Goal: Communication & Community: Connect with others

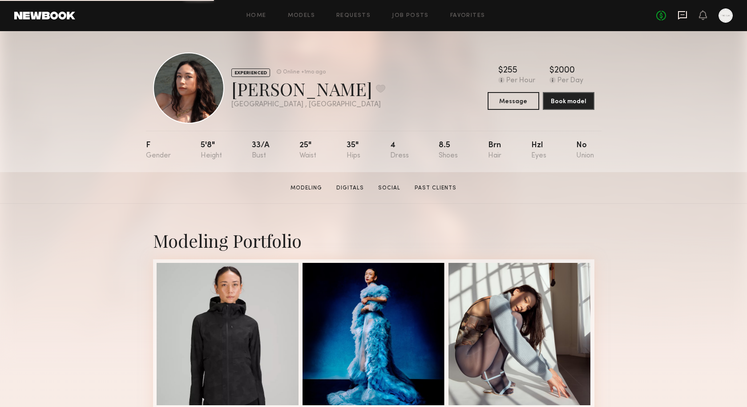
click at [681, 11] on icon at bounding box center [683, 15] width 10 height 10
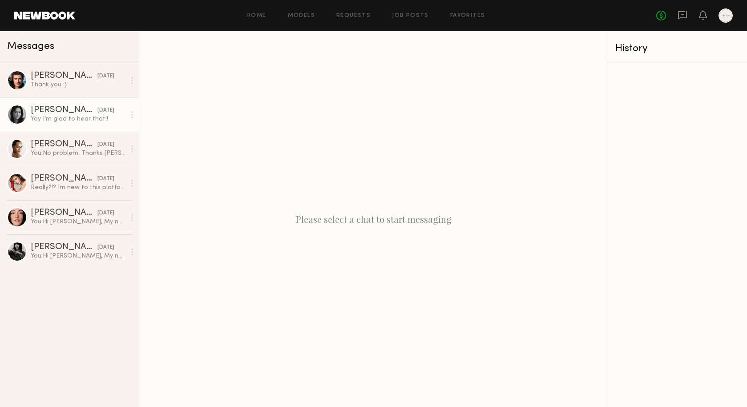
click at [61, 124] on link "[PERSON_NAME] [DATE] Yay I’m glad to hear that!!" at bounding box center [69, 114] width 139 height 34
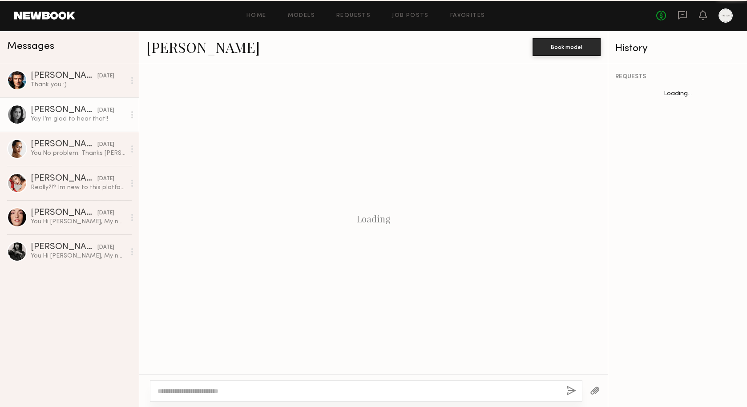
scroll to position [453, 0]
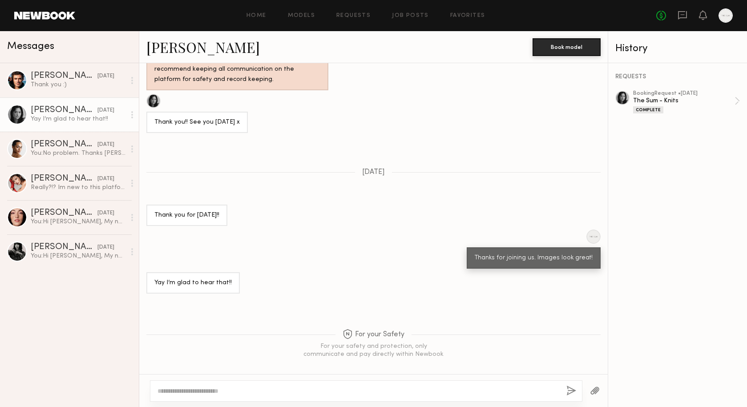
click at [54, 109] on div "[PERSON_NAME]" at bounding box center [64, 110] width 67 height 9
click at [202, 50] on link "[PERSON_NAME]" at bounding box center [202, 46] width 113 height 19
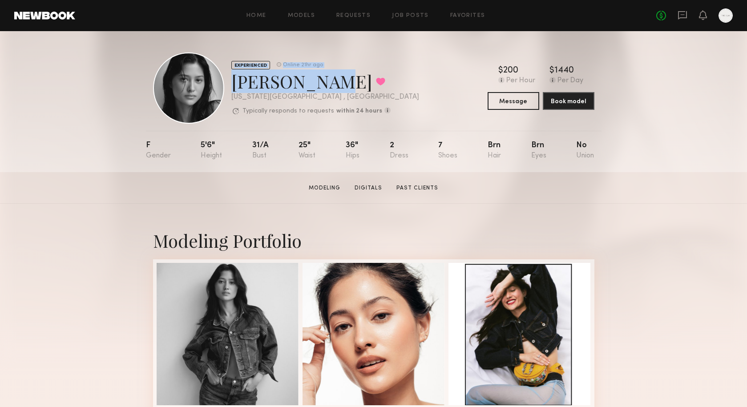
drag, startPoint x: 326, startPoint y: 77, endPoint x: 226, endPoint y: 85, distance: 100.9
click at [226, 85] on div "EXPERIENCED Online 21hr ago Maureen W. Favorited New York City , NY Typically r…" at bounding box center [286, 88] width 266 height 71
copy div "EXPERIENCED Online 21hr ago Maureen W."
click at [684, 9] on div "No fees up to $5,000" at bounding box center [694, 15] width 77 height 14
click at [681, 14] on icon at bounding box center [683, 15] width 10 height 10
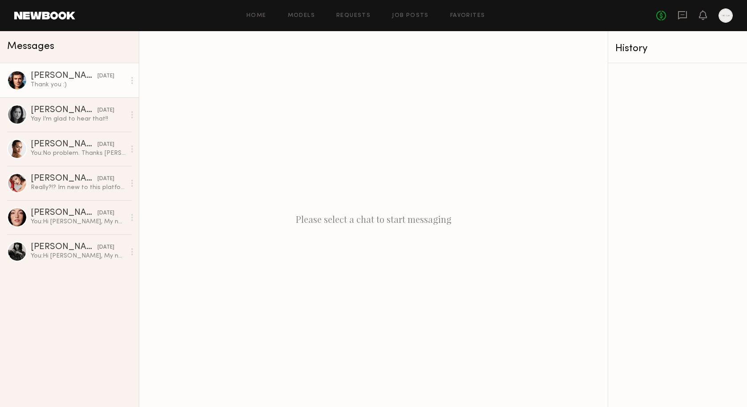
click at [58, 75] on div "[PERSON_NAME]" at bounding box center [64, 76] width 67 height 9
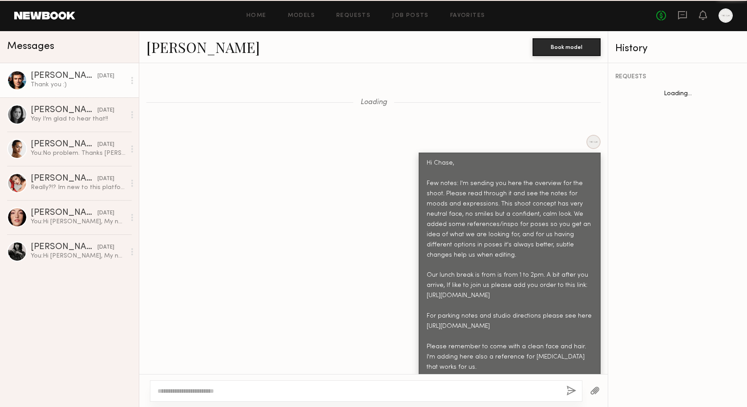
scroll to position [840, 0]
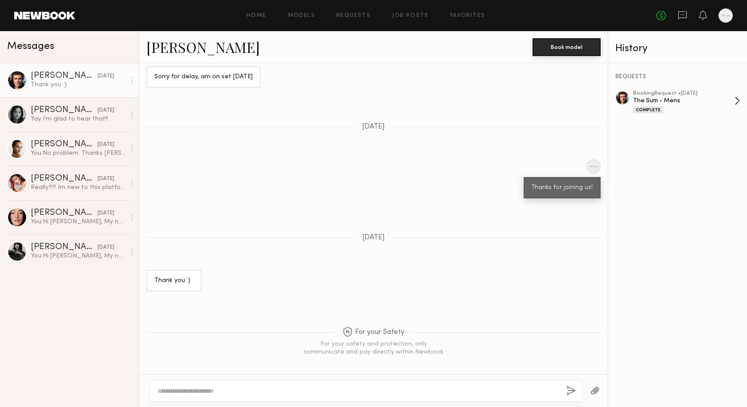
click at [651, 97] on div "The Sum - Mens" at bounding box center [683, 101] width 101 height 8
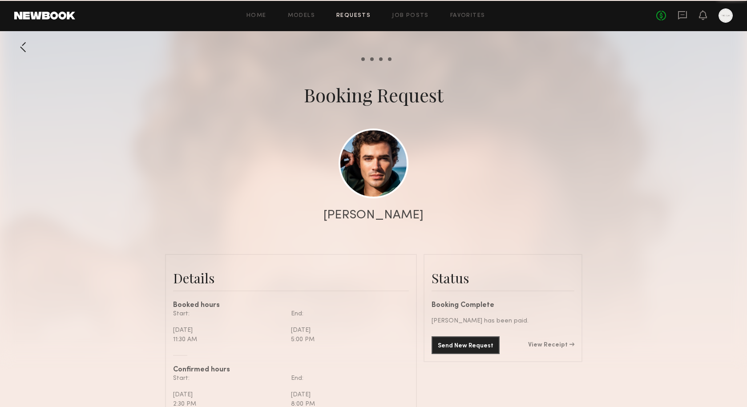
click at [376, 214] on div "Chase H." at bounding box center [374, 215] width 100 height 12
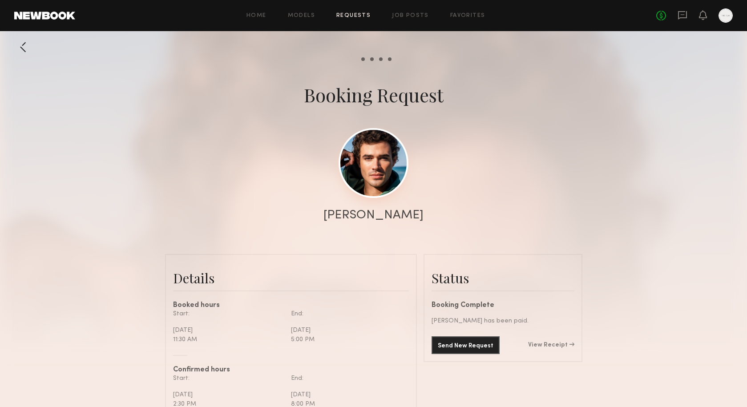
click at [377, 177] on link at bounding box center [374, 163] width 70 height 70
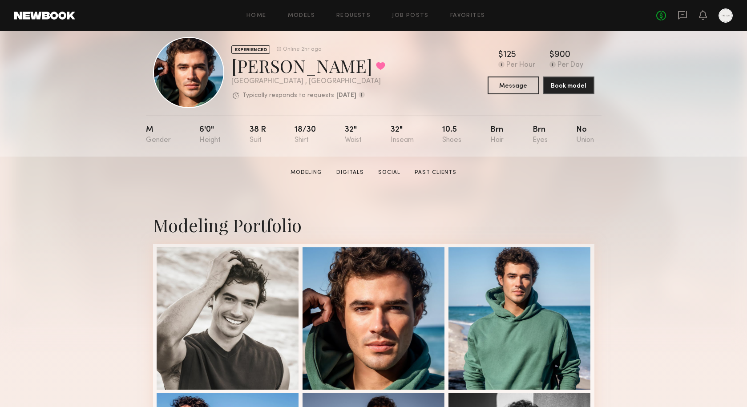
scroll to position [11, 0]
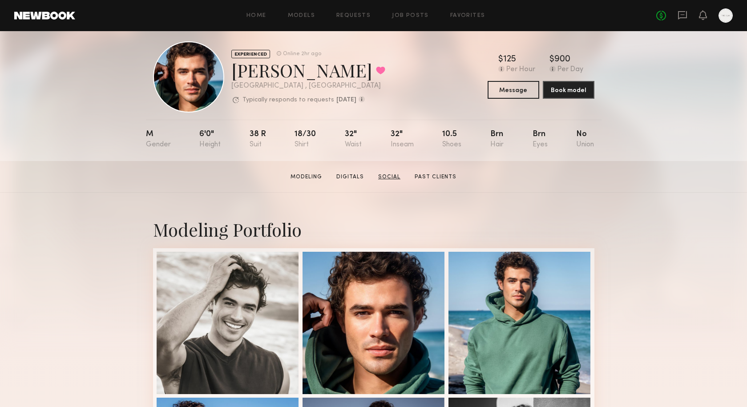
click at [385, 179] on link "Social" at bounding box center [389, 177] width 29 height 8
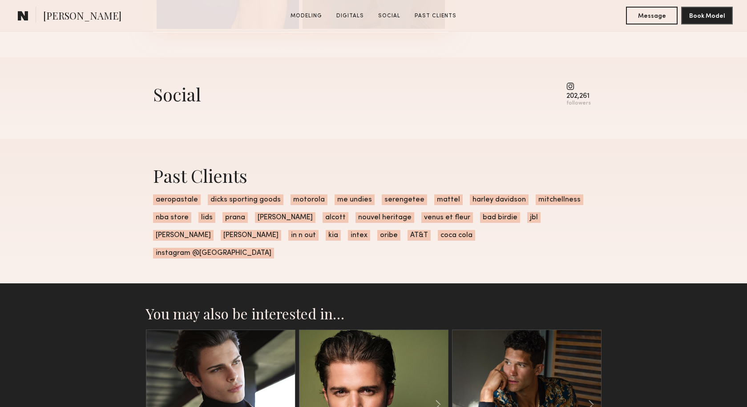
scroll to position [1220, 0]
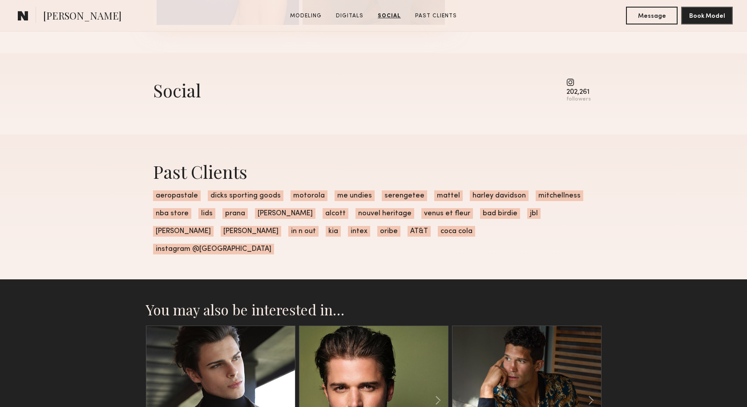
click at [571, 85] on common-icon at bounding box center [579, 82] width 24 height 8
click at [574, 93] on div "202,261" at bounding box center [579, 92] width 24 height 7
click at [577, 99] on div "followers" at bounding box center [579, 99] width 24 height 7
click at [571, 83] on common-icon at bounding box center [579, 82] width 24 height 8
click at [582, 89] on div "202,261" at bounding box center [579, 92] width 24 height 7
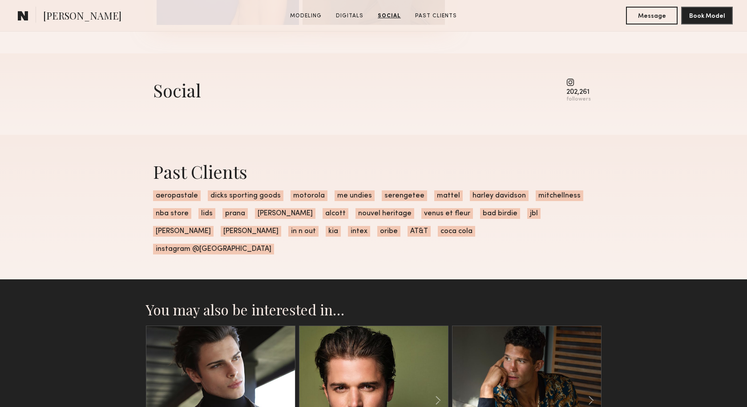
click at [591, 90] on div "202,261" at bounding box center [579, 92] width 24 height 7
click at [172, 97] on div "Social" at bounding box center [177, 90] width 48 height 24
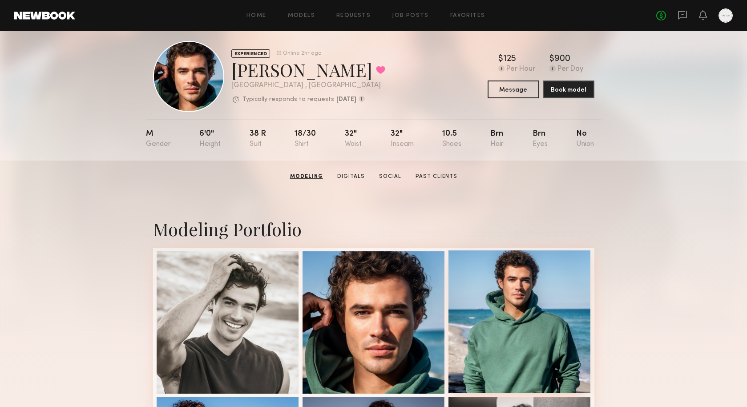
scroll to position [16, 0]
